Goal: Task Accomplishment & Management: Use online tool/utility

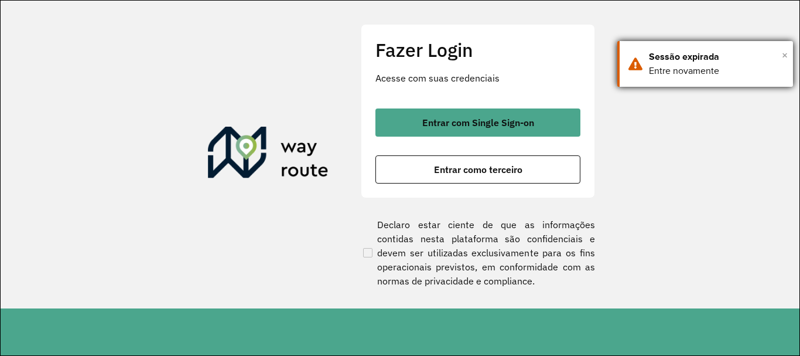
click at [786, 56] on span "×" at bounding box center [785, 55] width 6 height 18
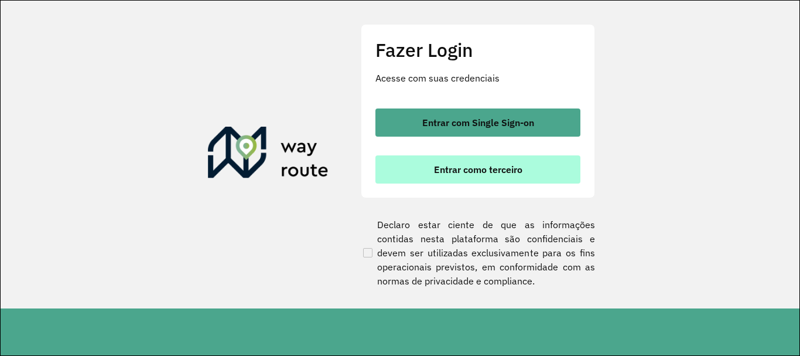
click at [489, 166] on span "Entrar como terceiro" at bounding box center [478, 169] width 88 height 9
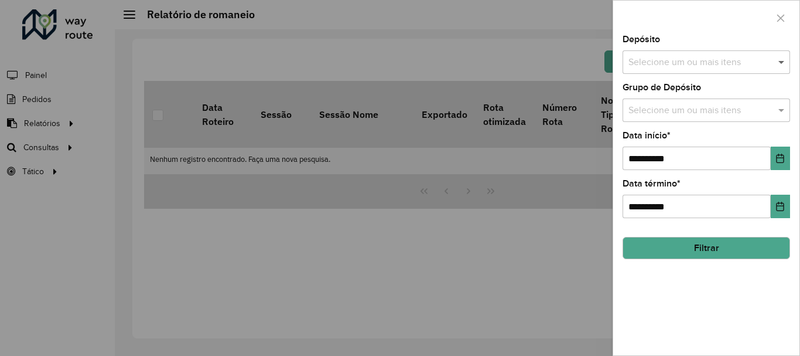
click at [780, 63] on span at bounding box center [783, 62] width 15 height 14
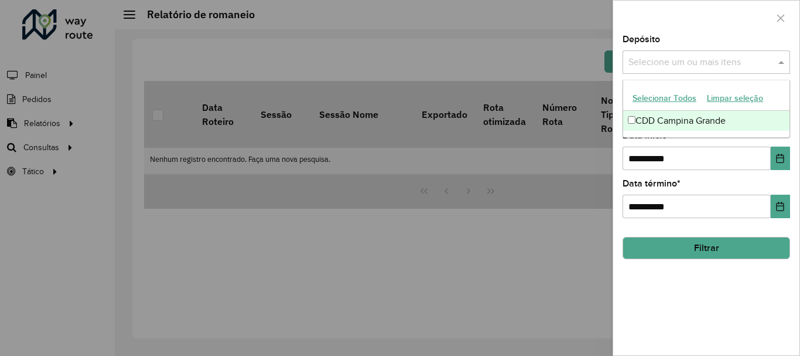
click at [651, 116] on div "CDD Campina Grande" at bounding box center [706, 121] width 166 height 20
click at [657, 117] on div "CDD Campina Grande" at bounding box center [706, 121] width 166 height 20
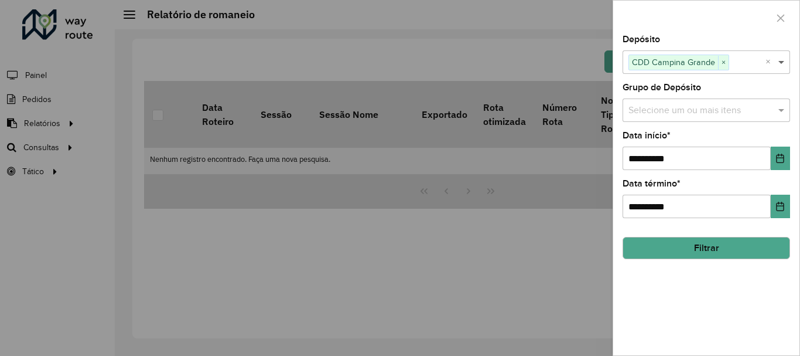
click at [783, 62] on span at bounding box center [783, 62] width 15 height 14
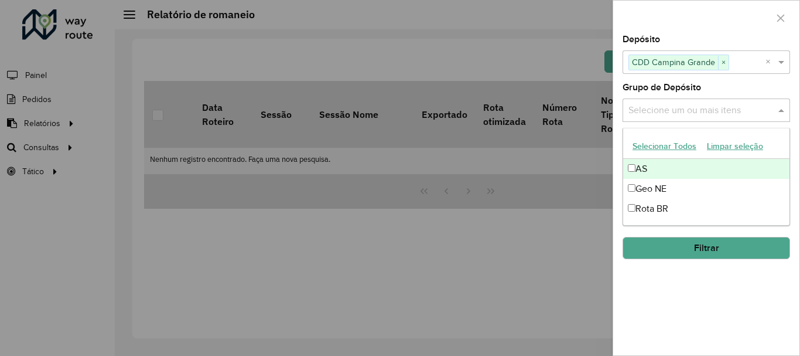
click at [784, 113] on span at bounding box center [783, 110] width 15 height 14
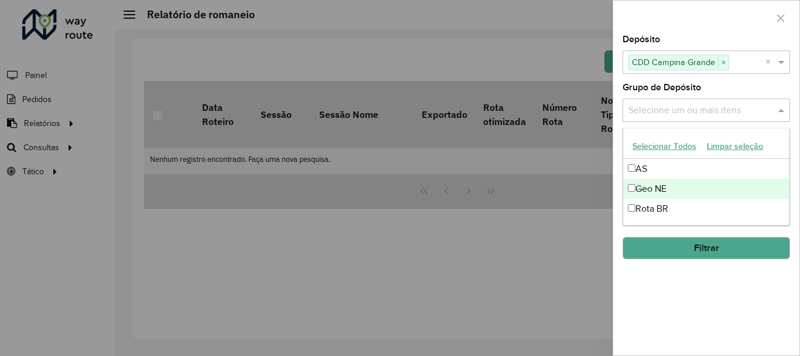
click at [669, 187] on div "Geo NE" at bounding box center [706, 189] width 166 height 20
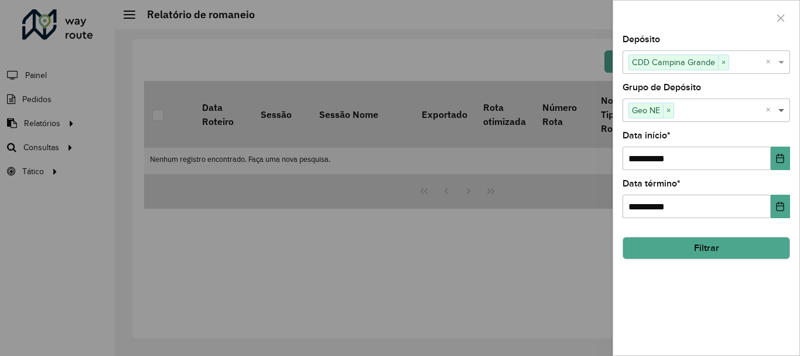
click at [782, 110] on span at bounding box center [783, 110] width 15 height 14
click at [688, 254] on button "Filtrar" at bounding box center [707, 248] width 168 height 22
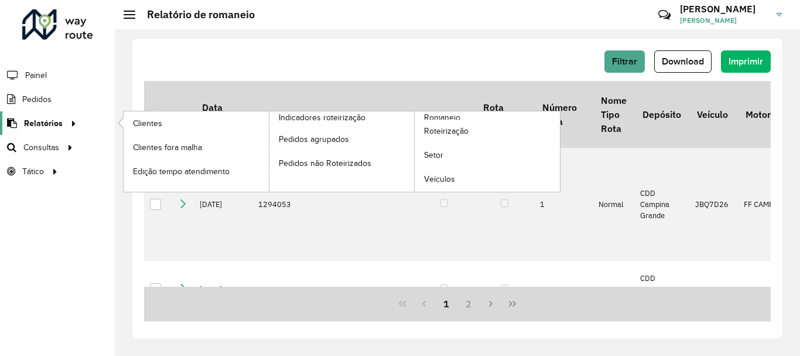
click at [52, 124] on span "Relatórios" at bounding box center [43, 123] width 39 height 12
click at [443, 128] on span "Roteirização" at bounding box center [447, 131] width 47 height 12
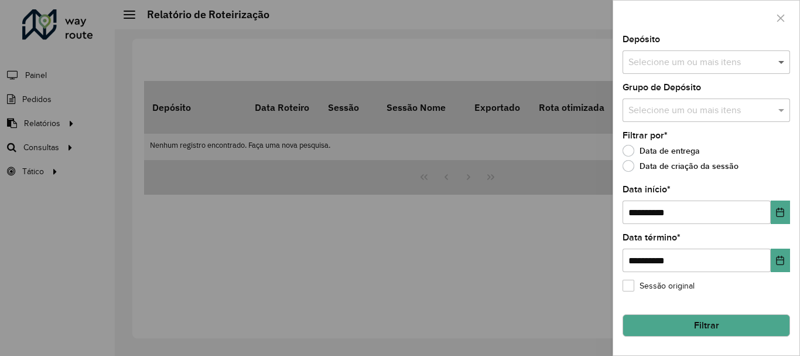
click at [784, 64] on span at bounding box center [783, 62] width 15 height 14
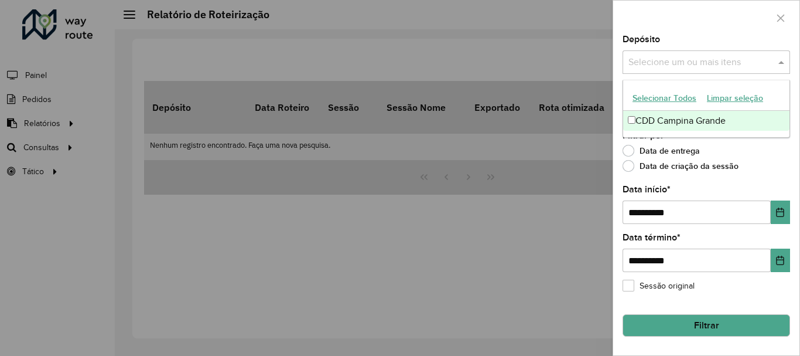
click at [648, 121] on div "CDD Campina Grande" at bounding box center [706, 121] width 166 height 20
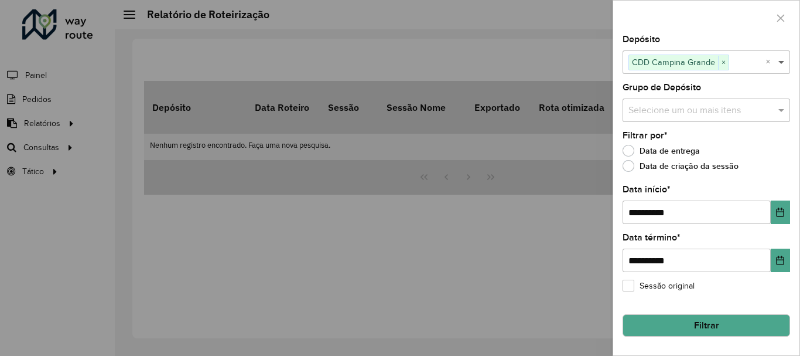
click at [780, 63] on span at bounding box center [783, 62] width 15 height 14
click at [777, 110] on span at bounding box center [783, 110] width 15 height 14
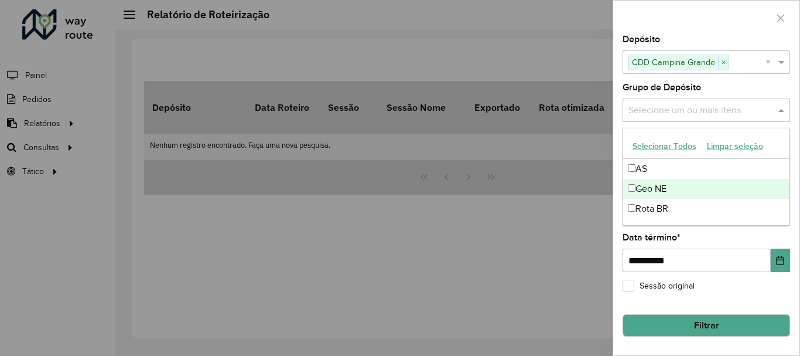
click at [671, 186] on div "Geo NE" at bounding box center [706, 189] width 166 height 20
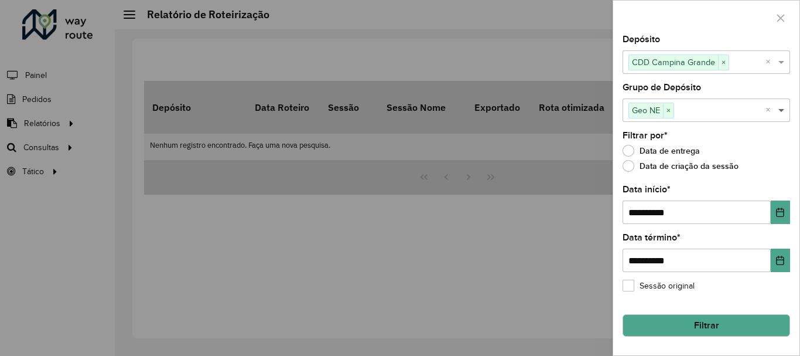
click at [780, 106] on span at bounding box center [783, 110] width 15 height 14
click at [627, 281] on label "Sessão original" at bounding box center [659, 285] width 72 height 12
click at [665, 317] on button "Filtrar" at bounding box center [707, 325] width 168 height 22
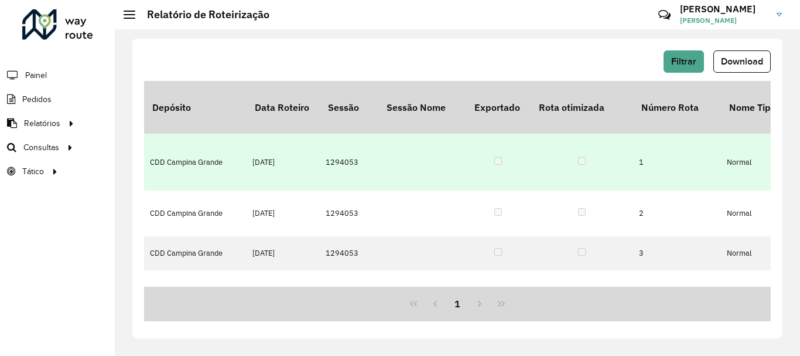
click at [187, 137] on td "CDD Campina Grande" at bounding box center [195, 162] width 103 height 57
click at [440, 150] on td at bounding box center [422, 162] width 88 height 57
click at [439, 134] on td at bounding box center [422, 162] width 88 height 57
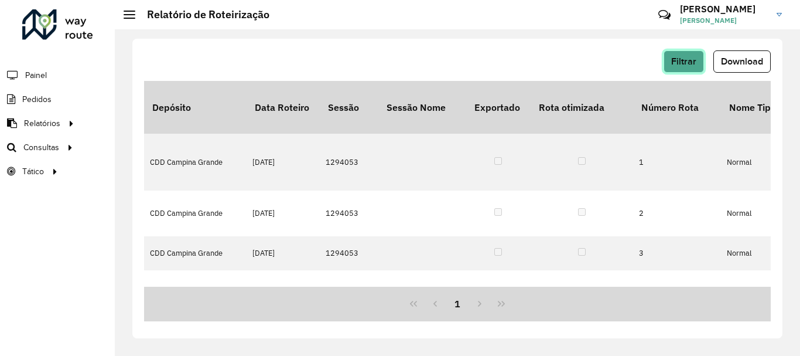
click at [674, 54] on button "Filtrar" at bounding box center [684, 61] width 40 height 22
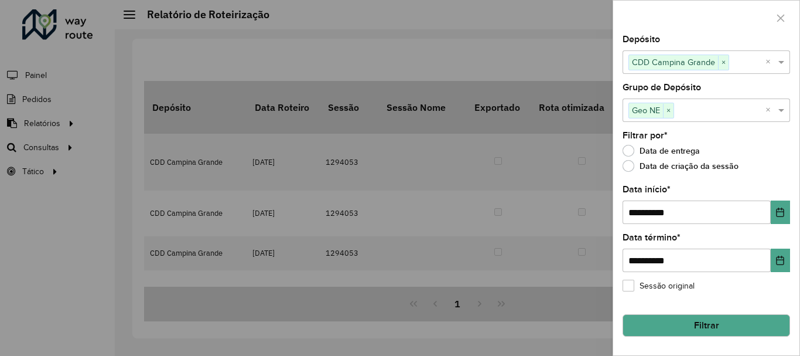
click at [696, 330] on button "Filtrar" at bounding box center [707, 325] width 168 height 22
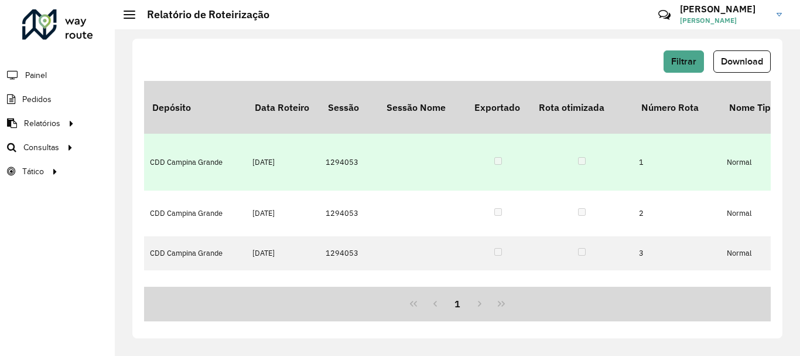
click at [728, 137] on td "Normal" at bounding box center [772, 162] width 103 height 57
